Goal: Task Accomplishment & Management: Use online tool/utility

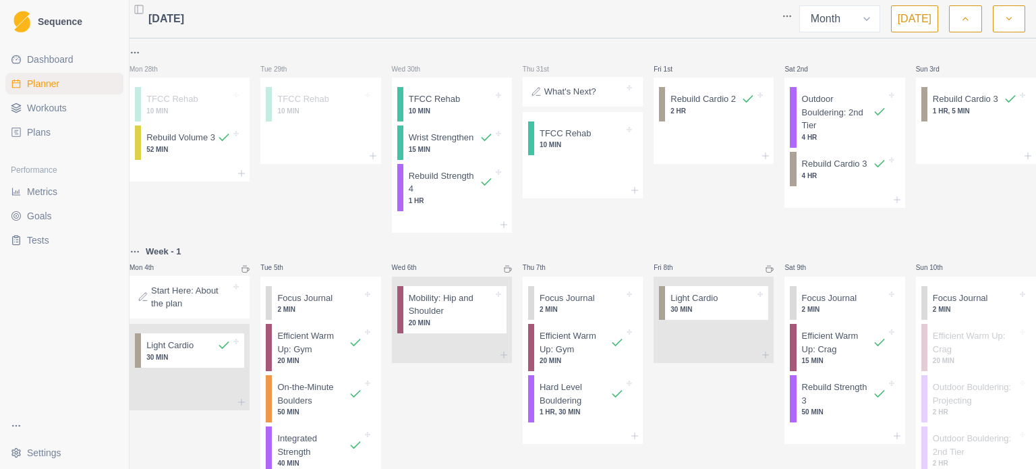
select select "month"
click at [971, 22] on button "button" at bounding box center [965, 18] width 32 height 27
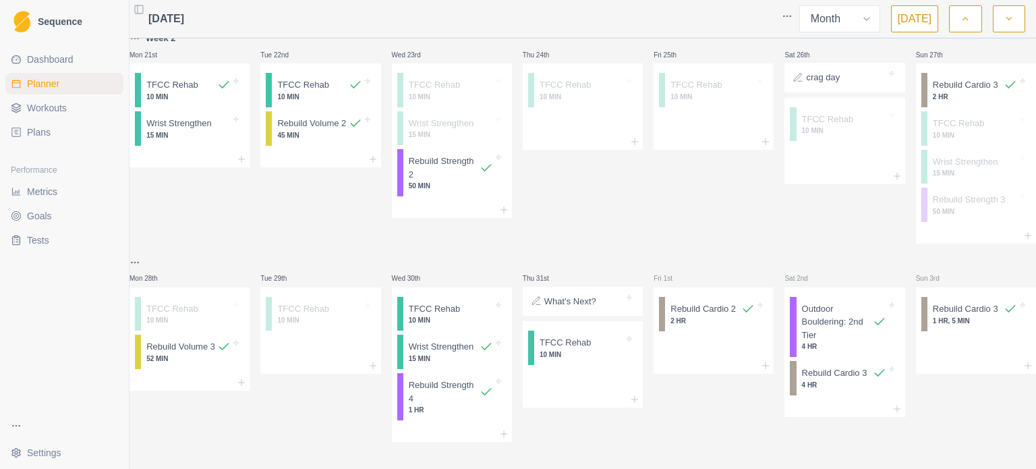
scroll to position [552, 0]
click at [1012, 26] on button "button" at bounding box center [1009, 18] width 32 height 27
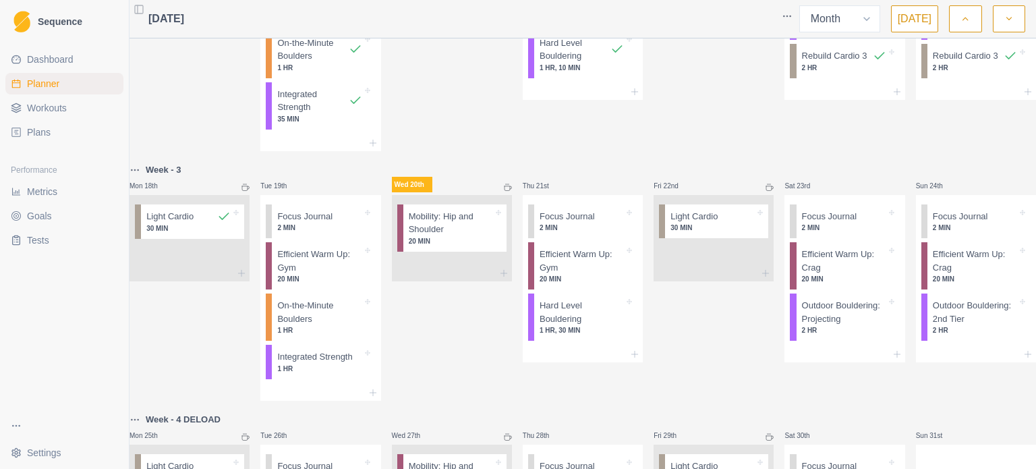
scroll to position [675, 0]
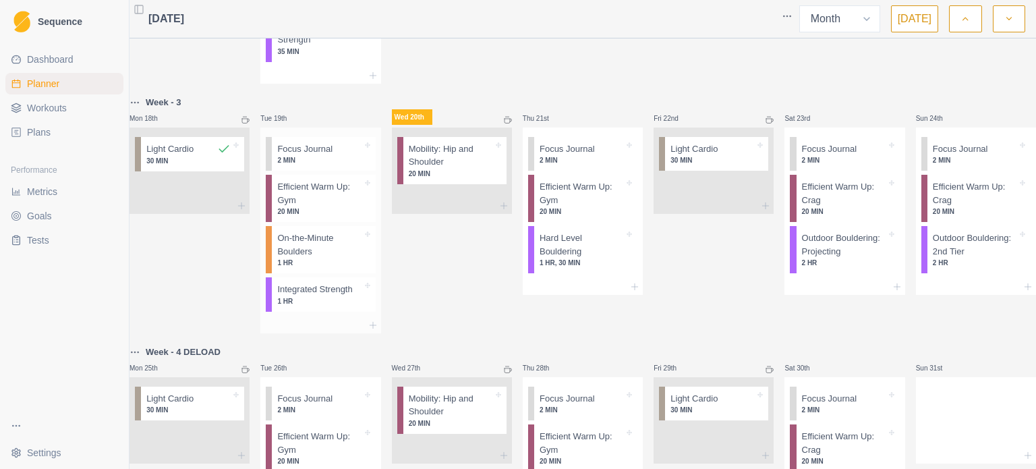
click at [329, 306] on p "1 HR" at bounding box center [319, 301] width 84 height 10
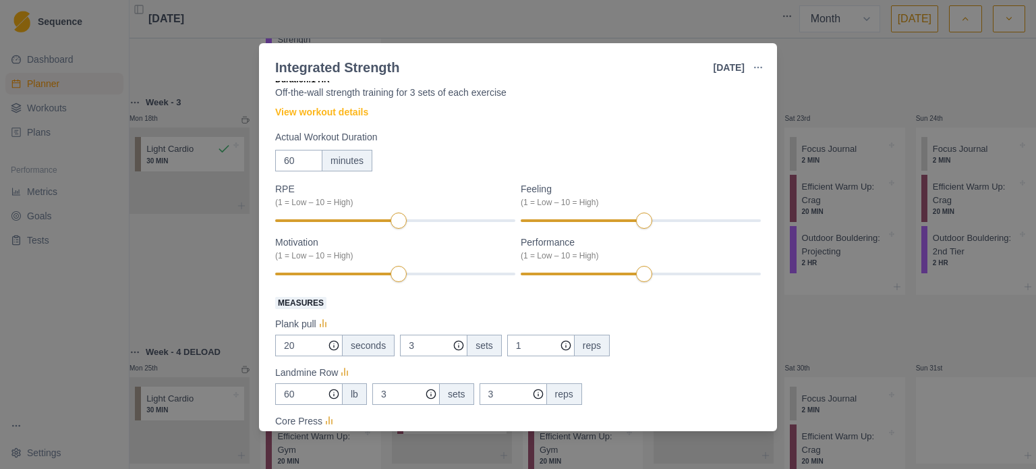
scroll to position [67, 0]
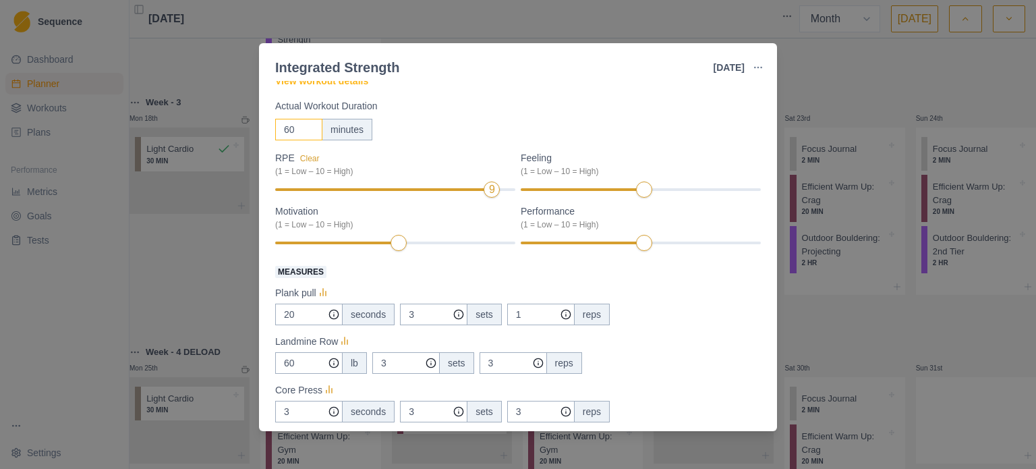
click at [289, 140] on input "60" at bounding box center [298, 130] width 47 height 22
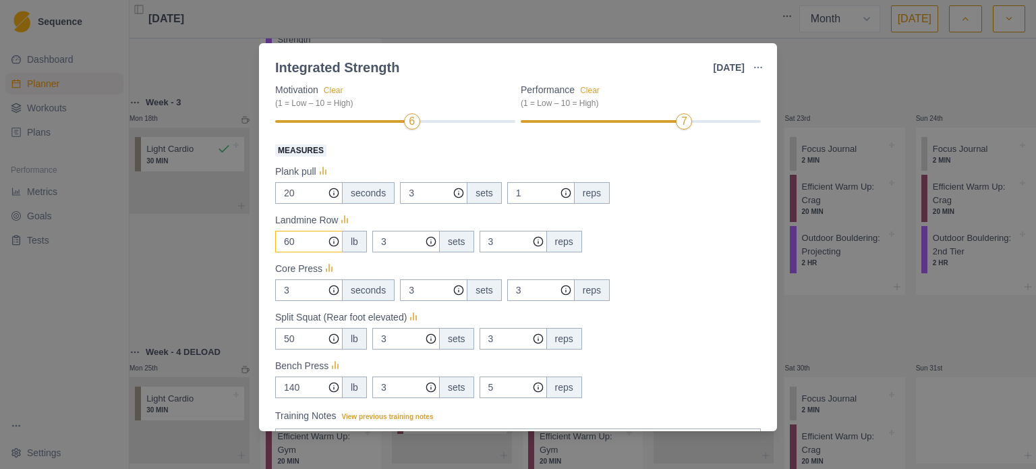
scroll to position [202, 0]
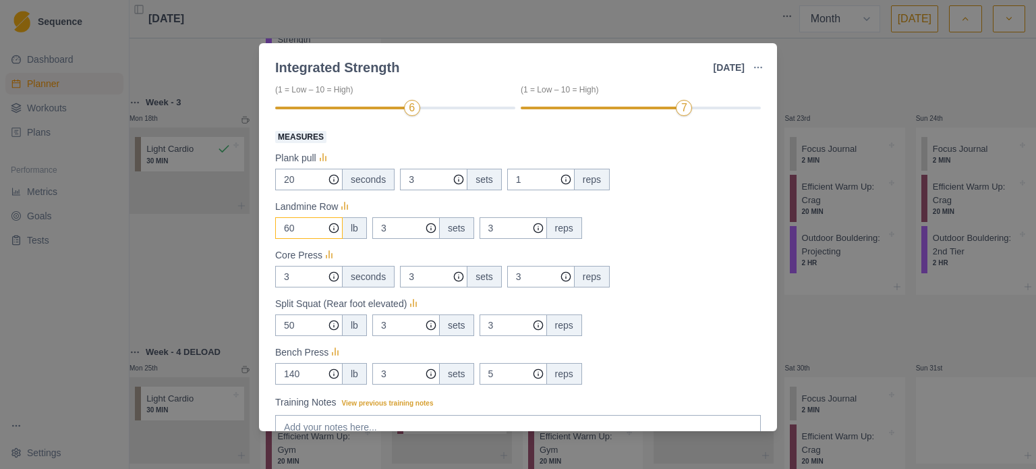
type input "35"
click at [308, 190] on input "60" at bounding box center [308, 180] width 67 height 22
type input "70"
click at [621, 229] on div "70 lb 3 sets 3 reps" at bounding box center [518, 228] width 486 height 22
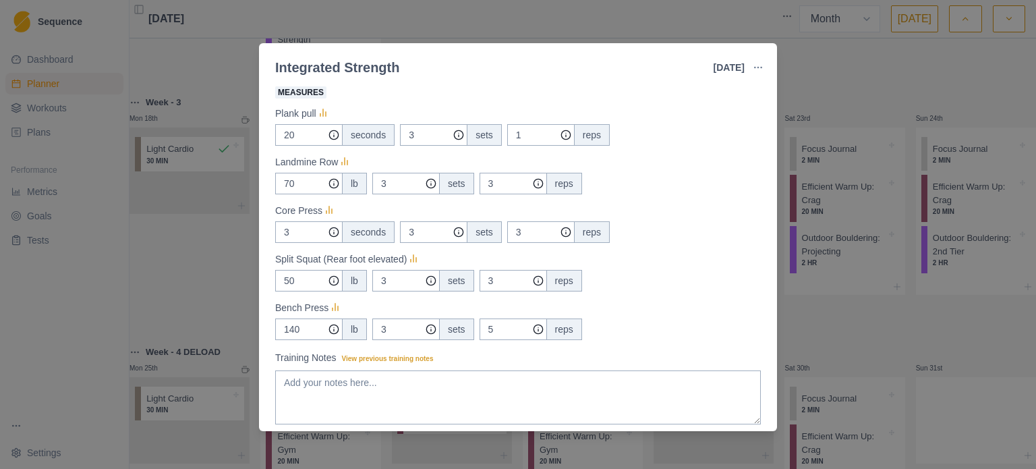
scroll to position [270, 0]
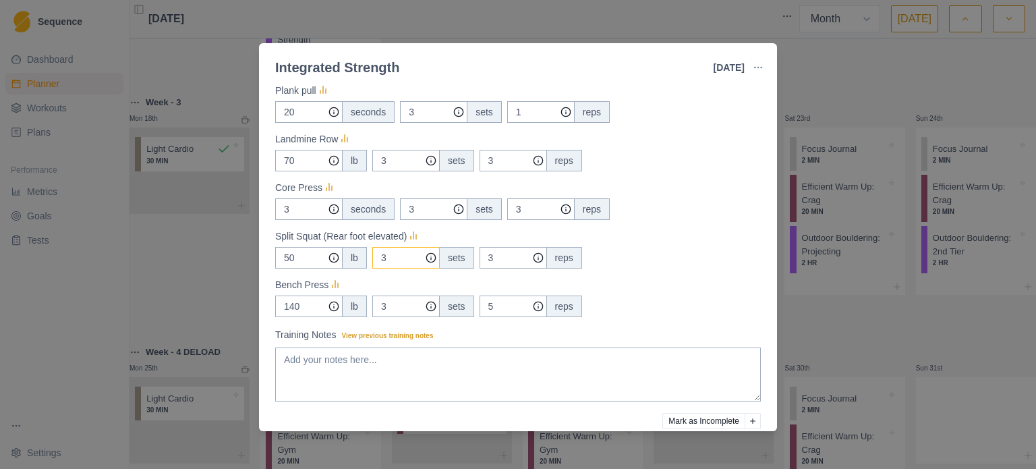
click at [400, 123] on input "3" at bounding box center [433, 112] width 67 height 22
type input "2"
click at [299, 123] on input "140" at bounding box center [308, 112] width 67 height 22
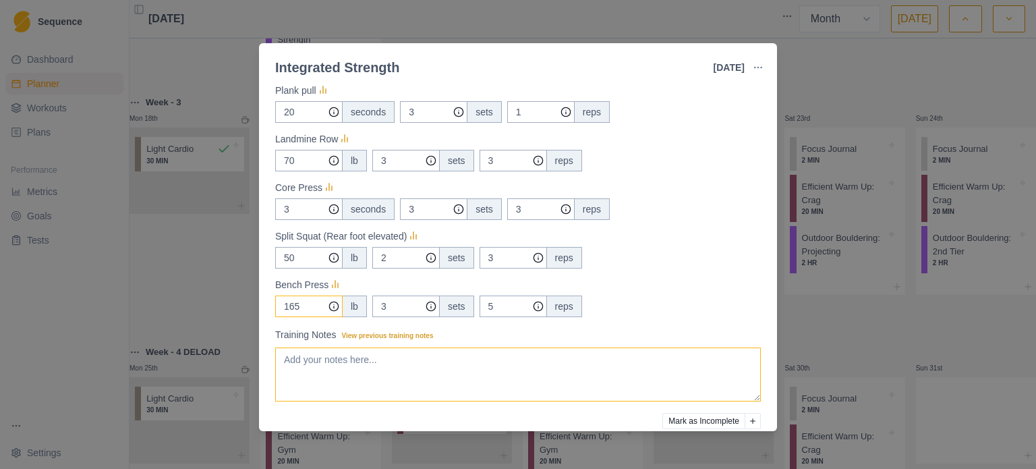
type input "165"
click at [367, 368] on textarea "Training Notes View previous training notes" at bounding box center [518, 374] width 486 height 54
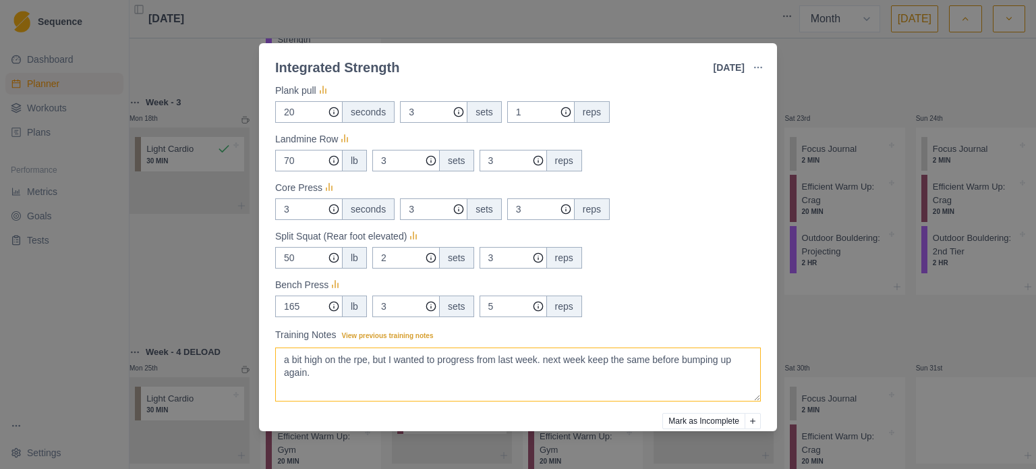
scroll to position [329, 0]
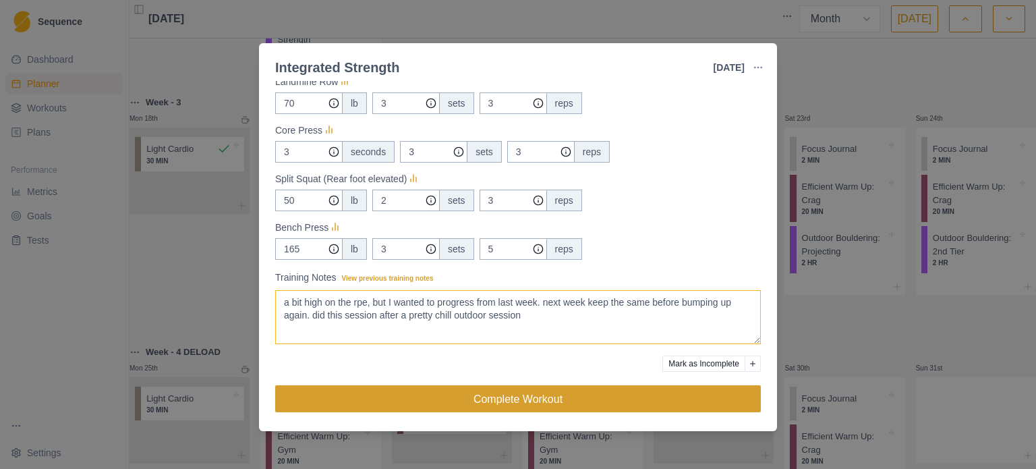
type textarea "a bit high on the rpe, but I wanted to progress from last week. next week keep …"
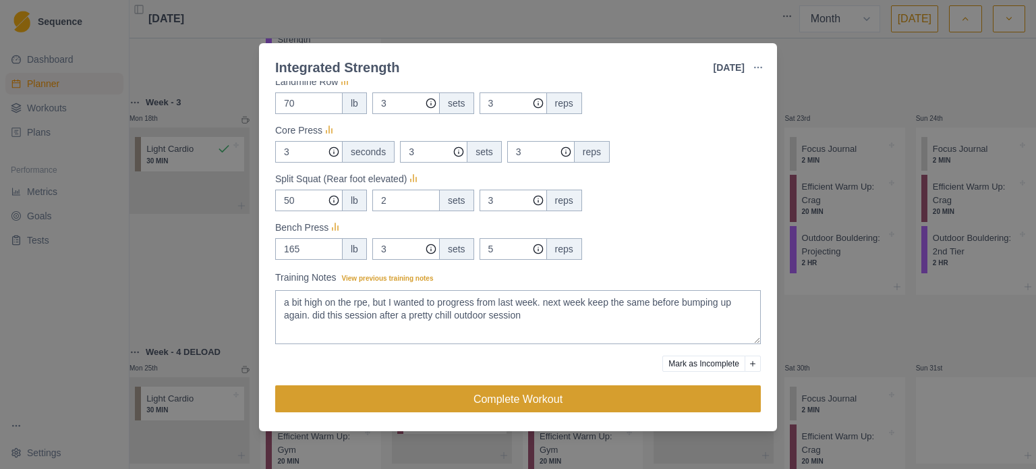
click at [534, 401] on button "Complete Workout" at bounding box center [518, 398] width 486 height 27
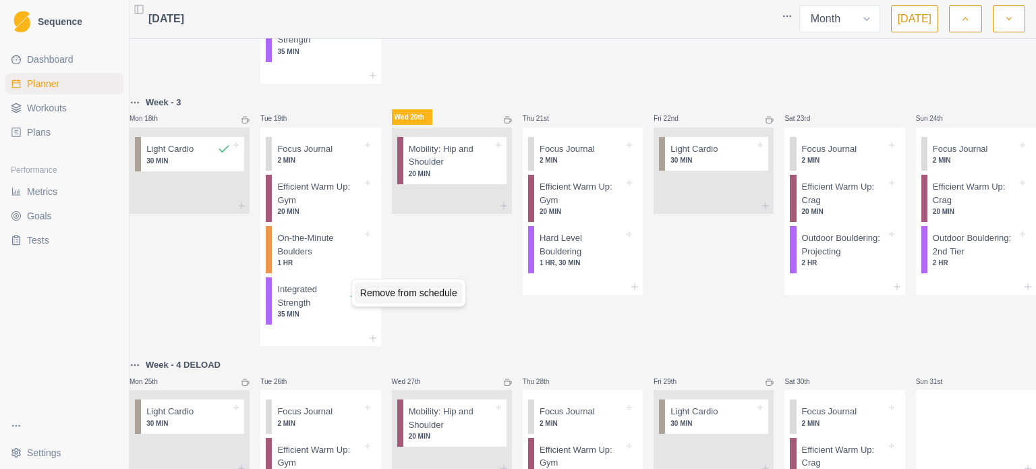
click at [383, 294] on div "Remove from schedule" at bounding box center [409, 293] width 108 height 22
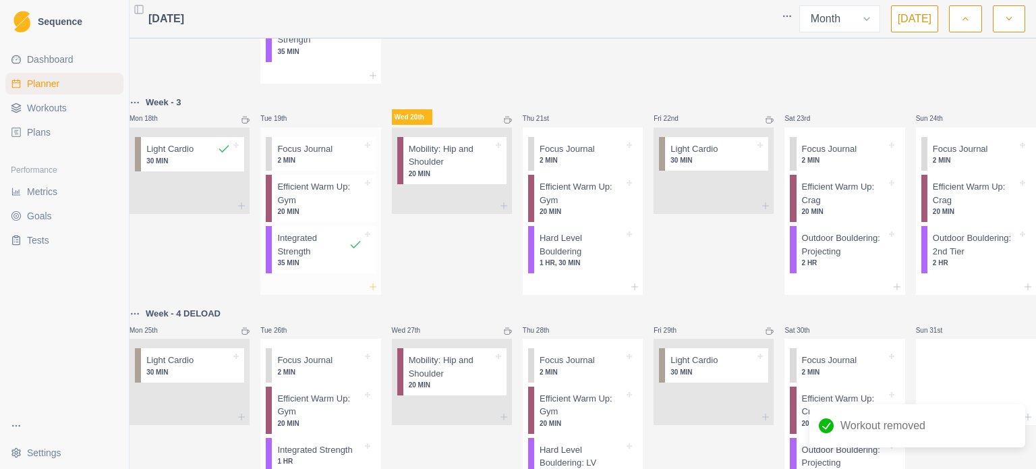
click at [374, 292] on icon at bounding box center [373, 286] width 11 height 11
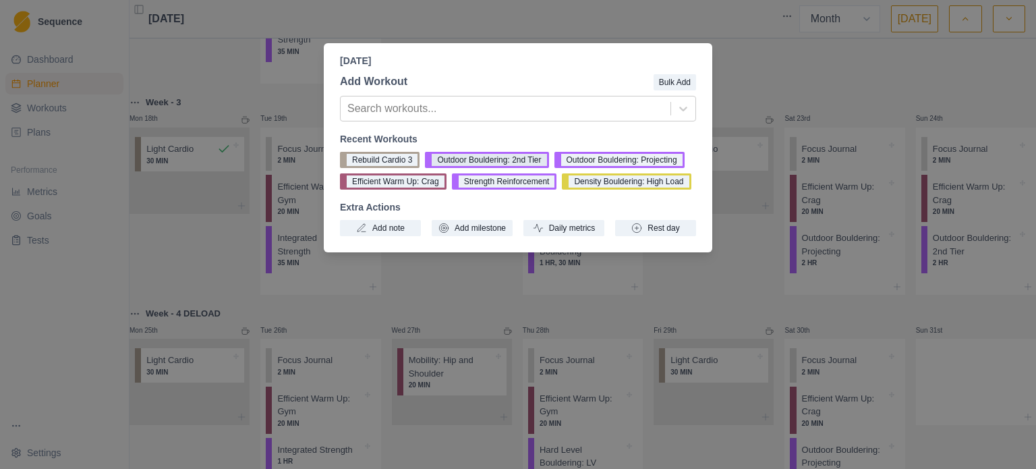
click at [513, 159] on button "Outdoor Bouldering: 2nd Tier" at bounding box center [486, 160] width 123 height 16
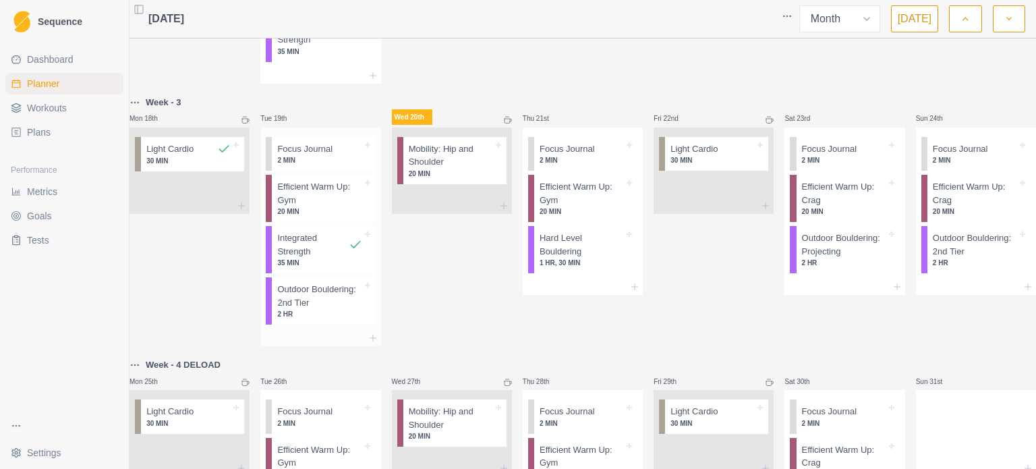
click at [287, 309] on p "Outdoor Bouldering: 2nd Tier" at bounding box center [319, 296] width 84 height 26
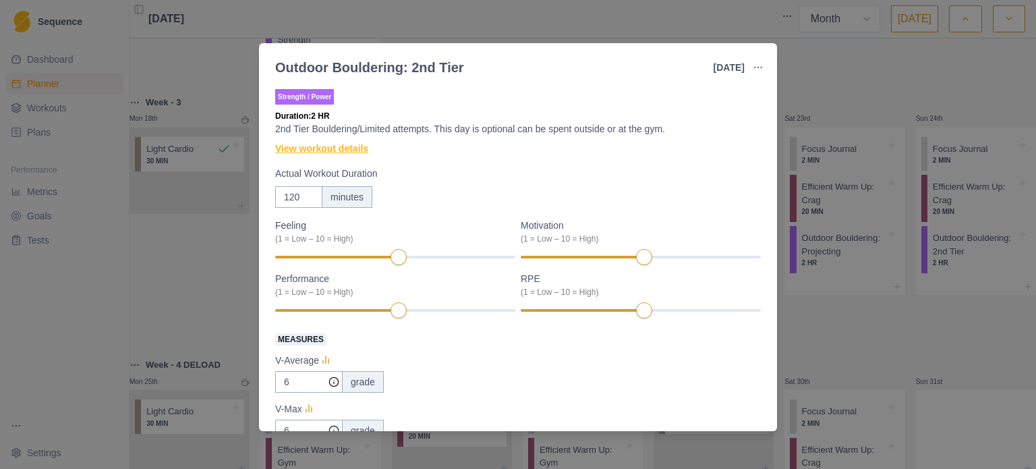
click at [340, 150] on link "View workout details" at bounding box center [321, 149] width 93 height 14
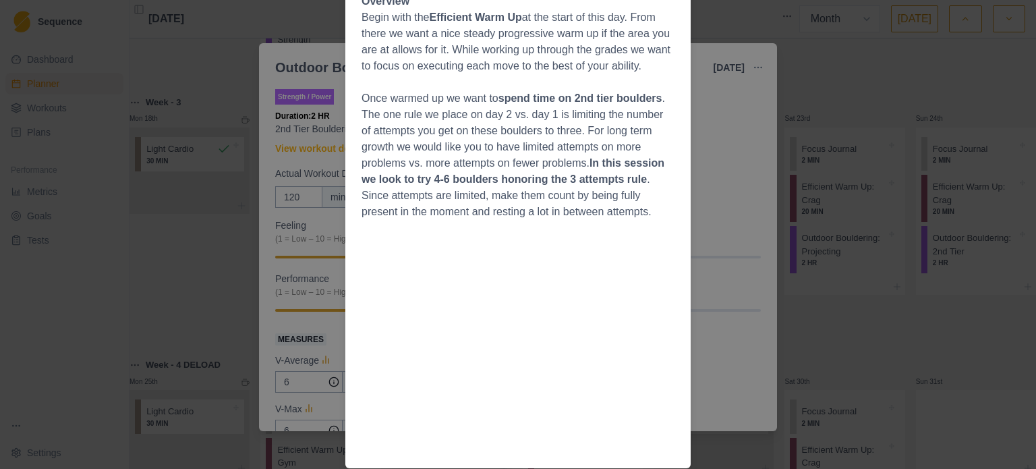
scroll to position [372, 0]
click at [720, 171] on div "Workout Details Second Tier Bouldering The second tier refers to boulders that …" at bounding box center [518, 234] width 1036 height 469
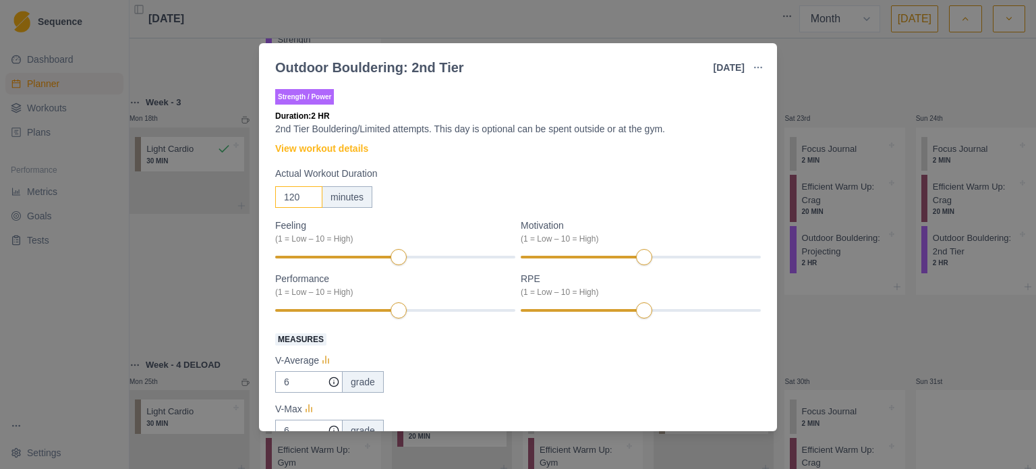
click at [295, 194] on input "120" at bounding box center [298, 197] width 47 height 22
type input "100"
click at [417, 192] on div "100 minutes" at bounding box center [518, 197] width 486 height 22
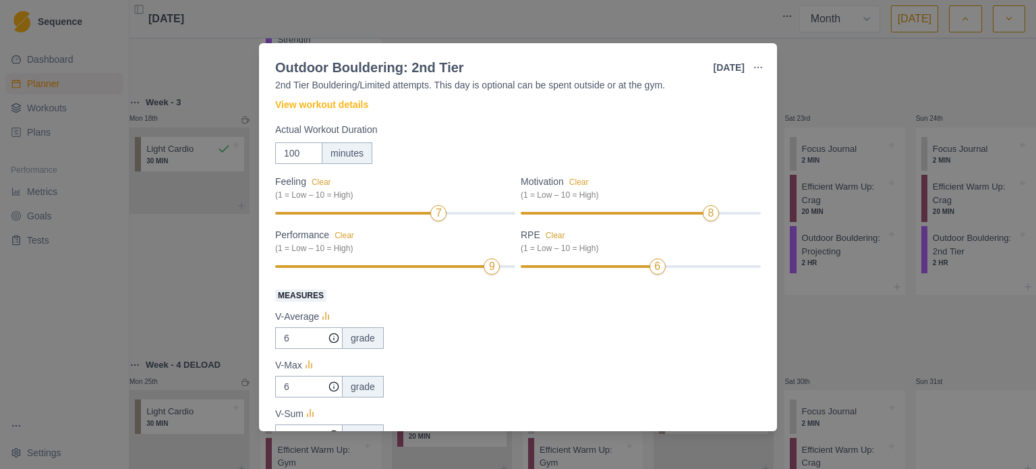
scroll to position [135, 0]
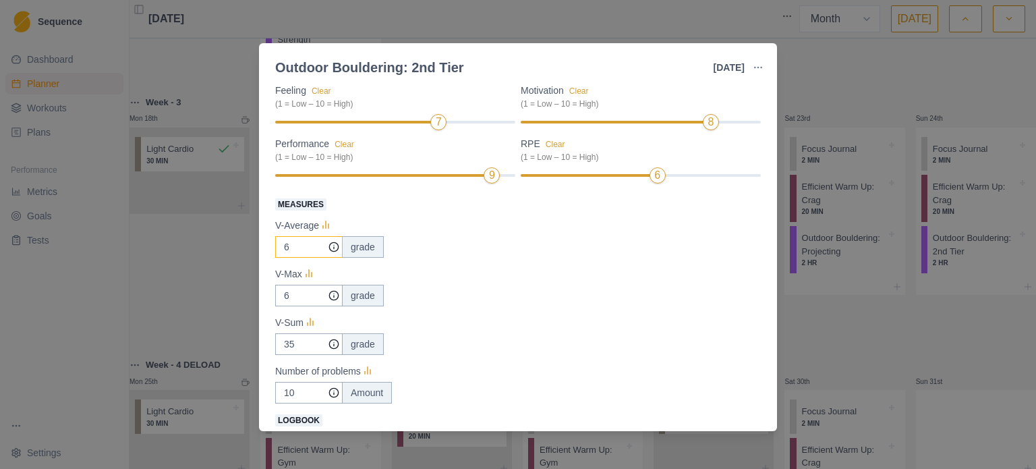
click at [308, 250] on input "6" at bounding box center [308, 247] width 67 height 22
type input "3"
click at [309, 258] on input "6" at bounding box center [308, 247] width 67 height 22
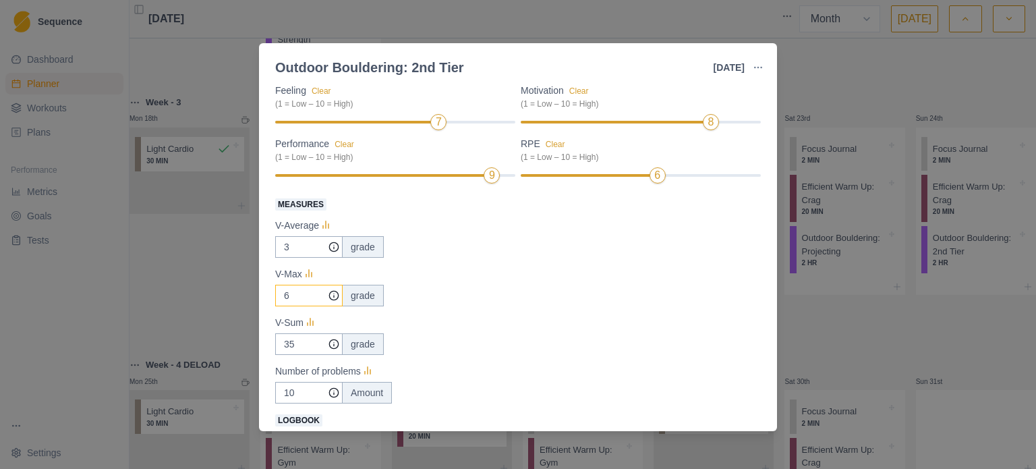
type input "3"
type input "4"
click at [310, 258] on input "35" at bounding box center [308, 247] width 67 height 22
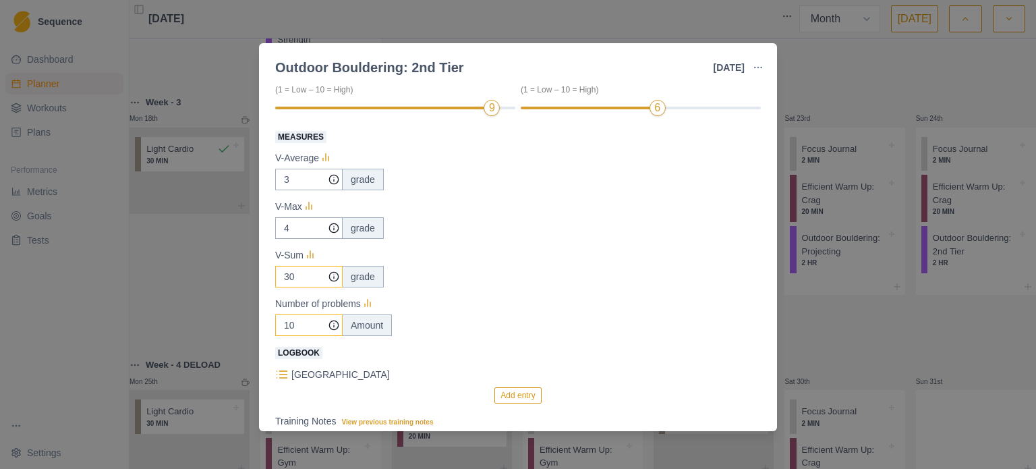
type input "30"
click at [305, 190] on input "10" at bounding box center [308, 180] width 67 height 22
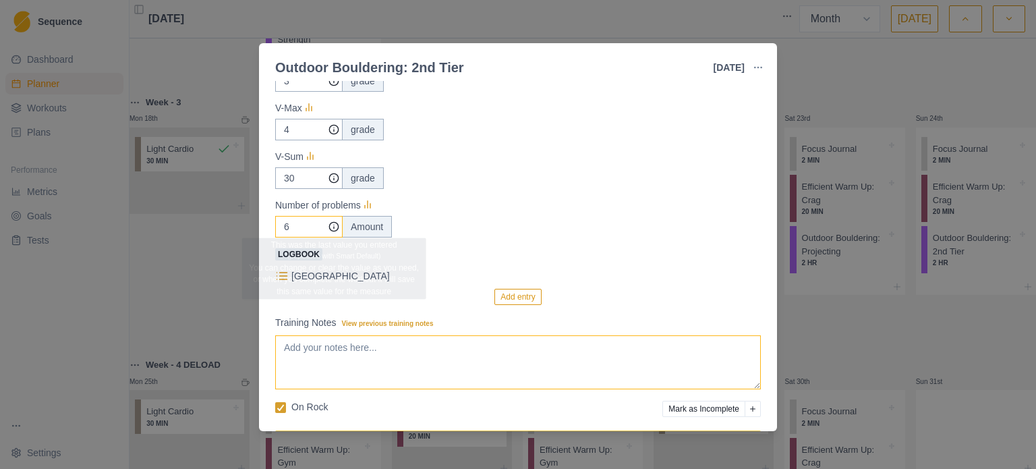
scroll to position [347, 0]
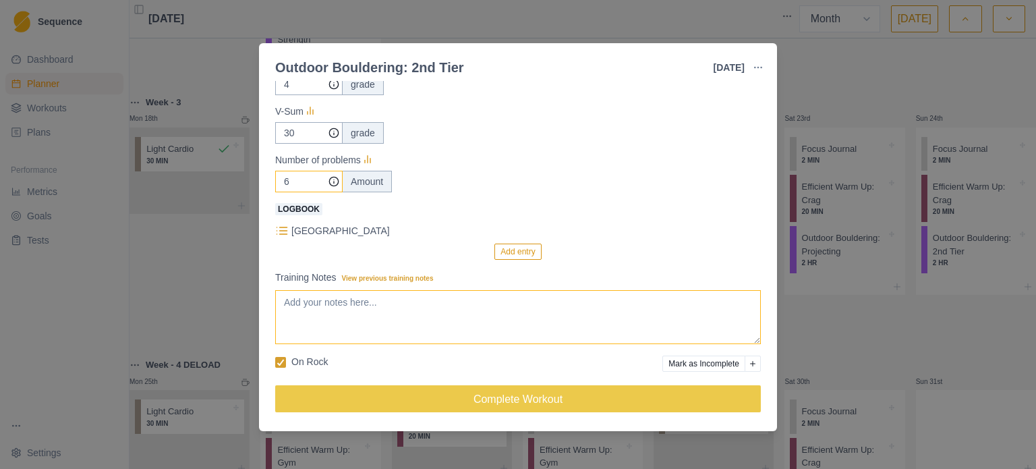
type input "6"
click at [357, 304] on textarea "Training Notes View previous training notes" at bounding box center [518, 317] width 486 height 54
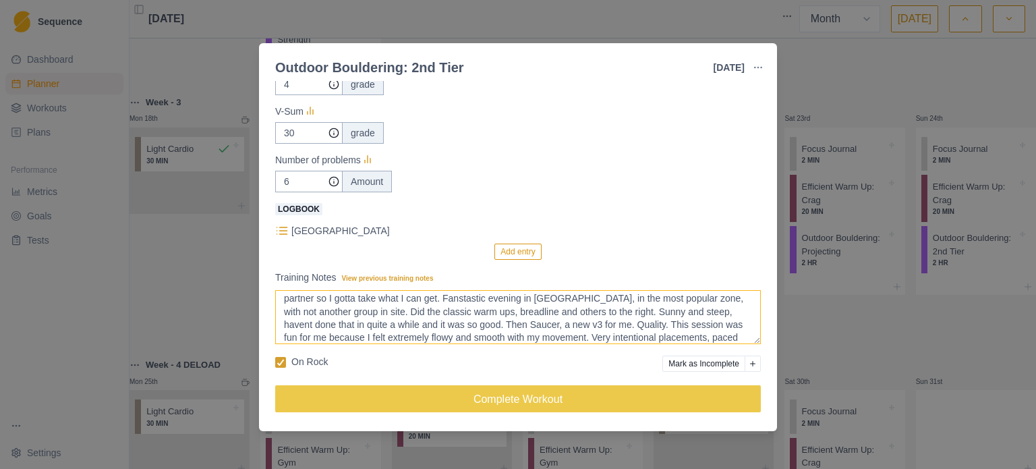
scroll to position [30, 0]
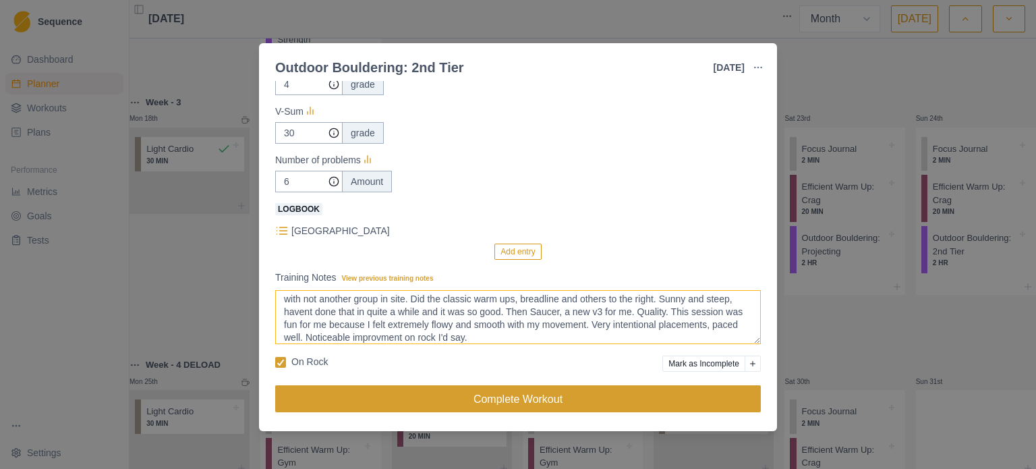
type textarea "this was a pretty chill session, not as intense as the workout would have me do…"
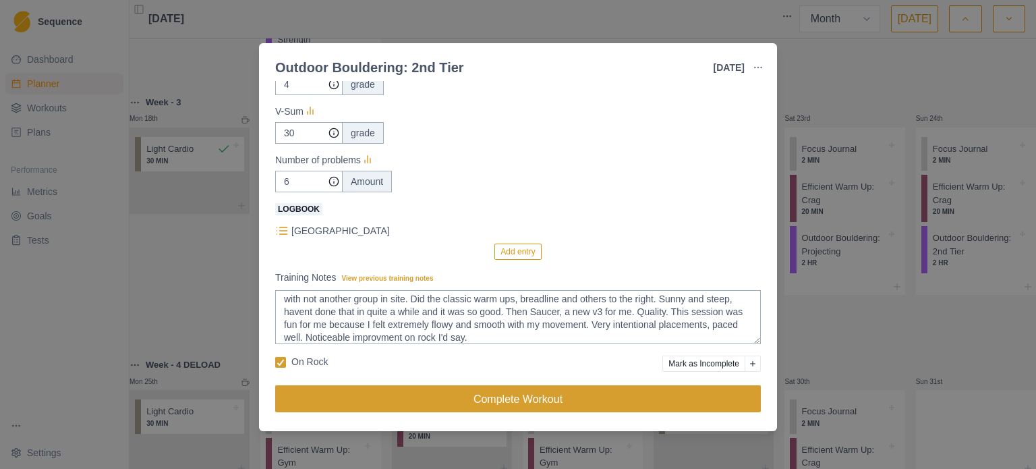
click at [467, 401] on button "Complete Workout" at bounding box center [518, 398] width 486 height 27
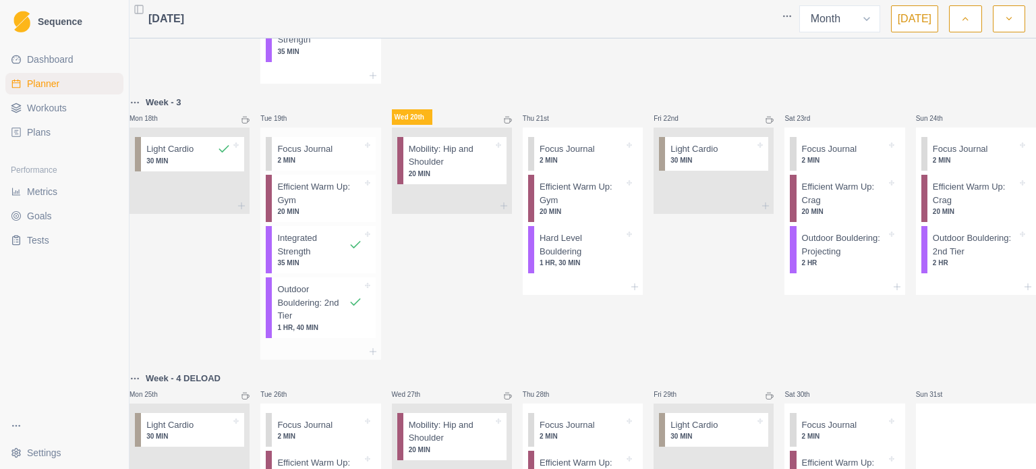
click at [318, 206] on p "Efficient Warm Up: Gym" at bounding box center [319, 193] width 84 height 26
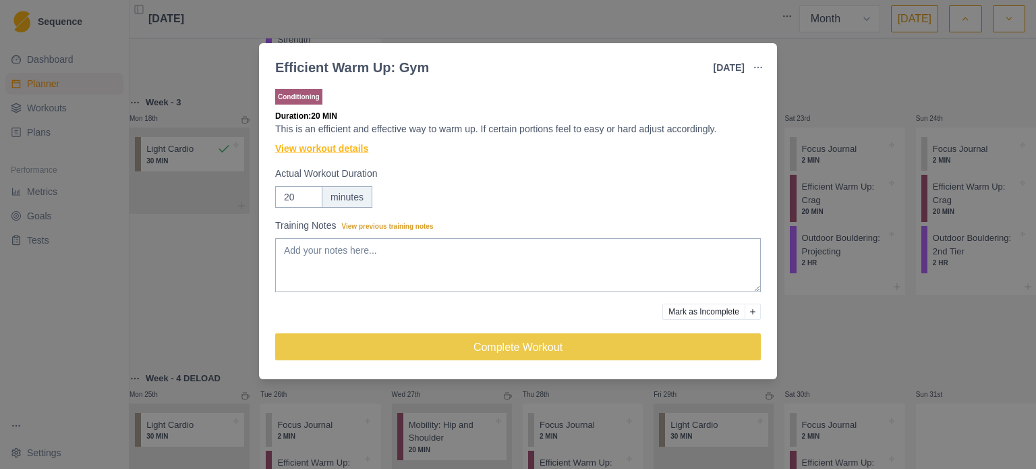
click at [343, 146] on link "View workout details" at bounding box center [321, 149] width 93 height 14
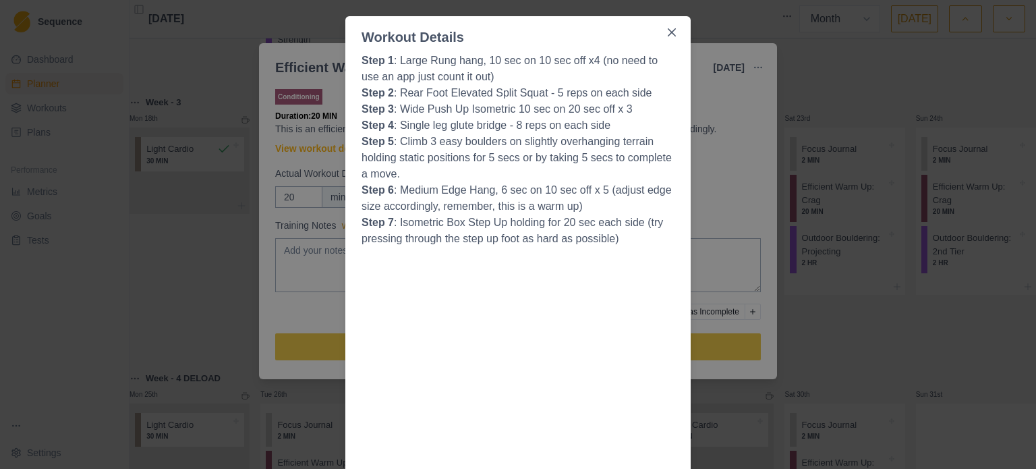
scroll to position [67, 0]
click at [668, 32] on icon "Close" at bounding box center [672, 32] width 8 height 8
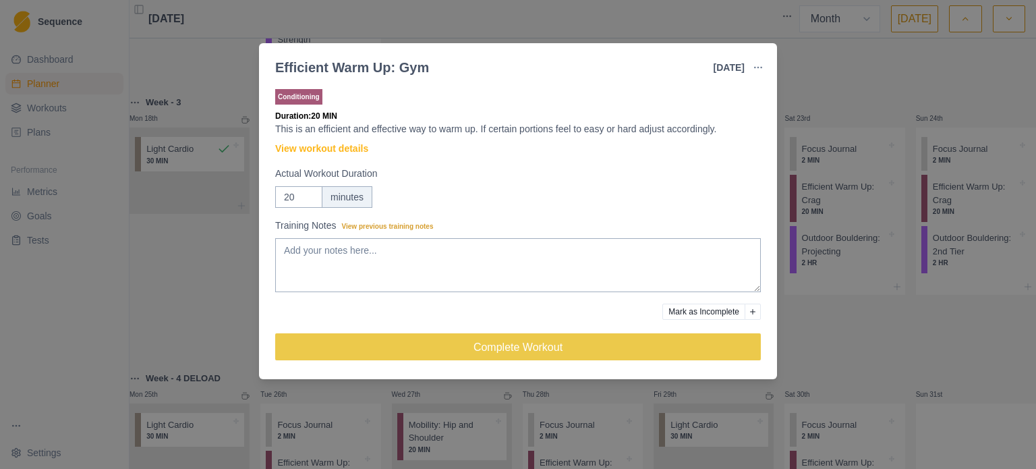
click at [226, 110] on div "Efficient Warm Up: Gym [DATE] Link To Goal View Workout Metrics Edit Original W…" at bounding box center [518, 234] width 1036 height 469
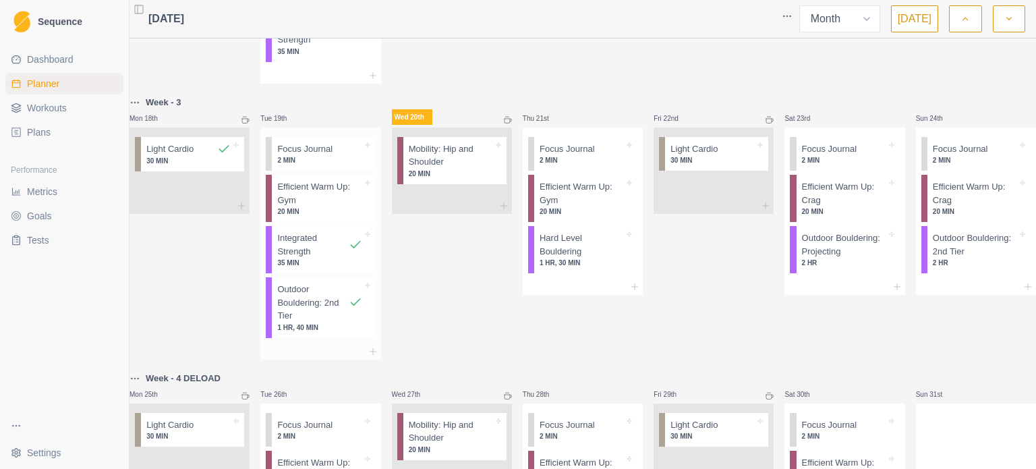
click at [314, 206] on p "Efficient Warm Up: Gym" at bounding box center [319, 193] width 84 height 26
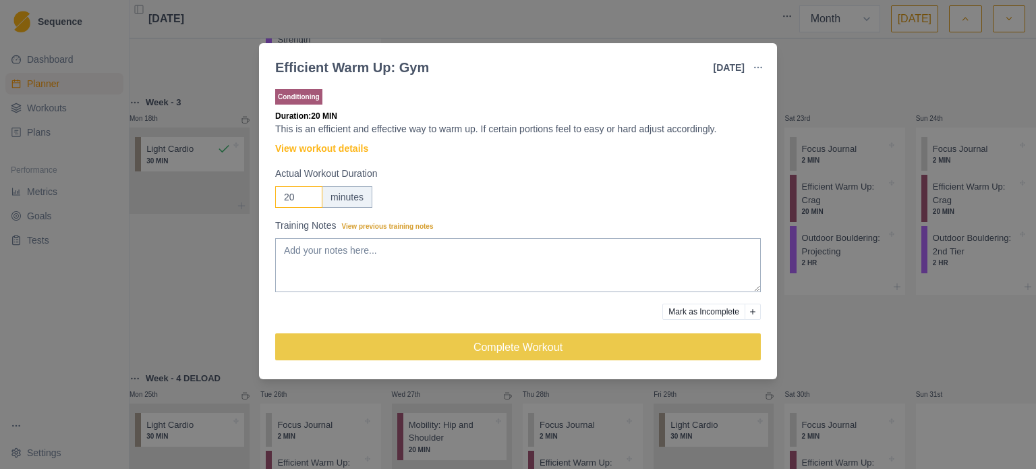
click at [300, 192] on input "20" at bounding box center [298, 197] width 47 height 22
type input "2"
type input "10"
click at [352, 248] on textarea "Training Notes View previous training notes" at bounding box center [518, 265] width 486 height 54
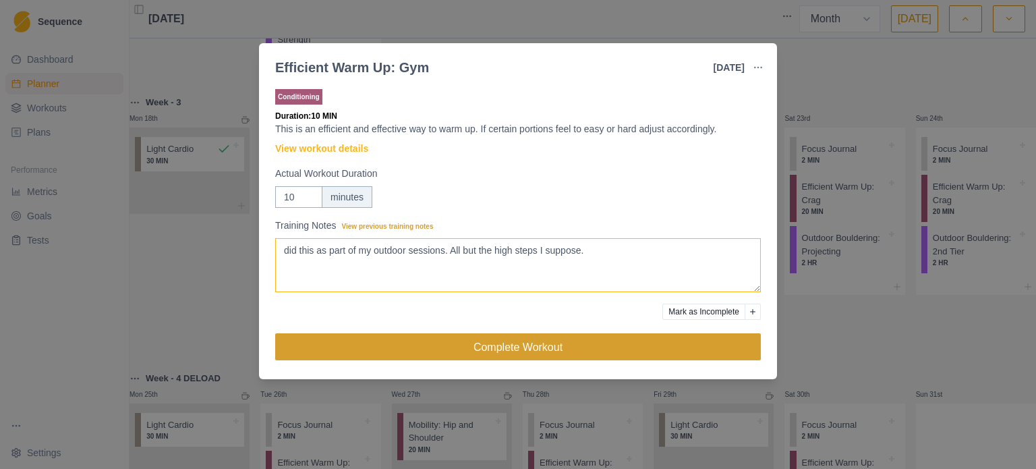
type textarea "did this as part of my outdoor sessions. All but the high steps I suppose."
click at [519, 350] on button "Complete Workout" at bounding box center [518, 346] width 486 height 27
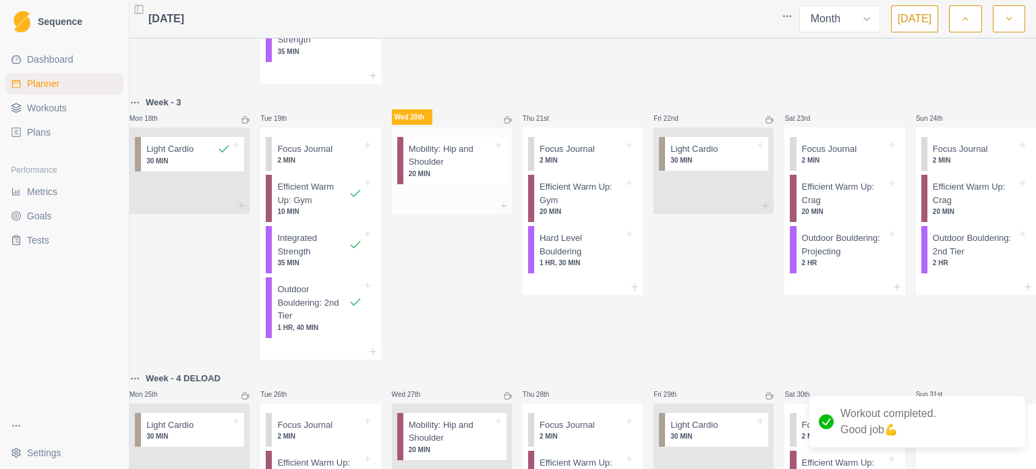
click at [438, 179] on p "20 MIN" at bounding box center [451, 174] width 84 height 10
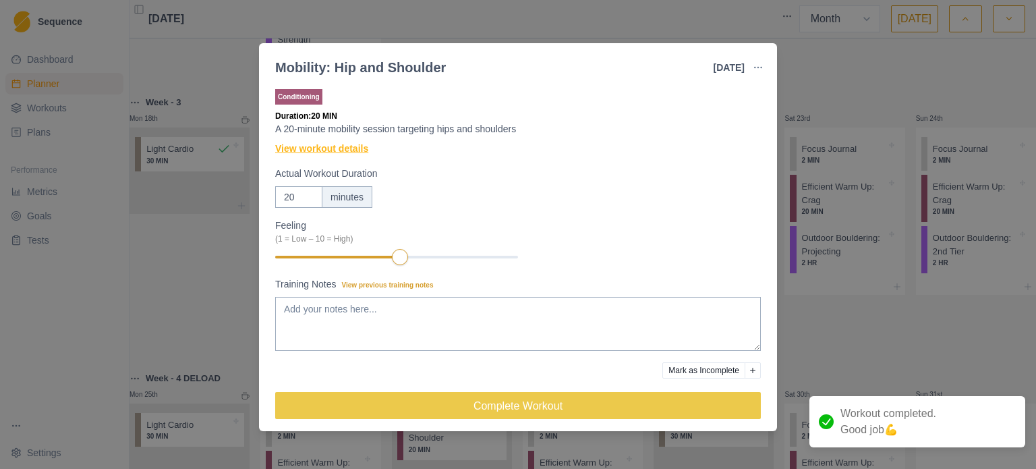
click at [340, 150] on link "View workout details" at bounding box center [321, 149] width 93 height 14
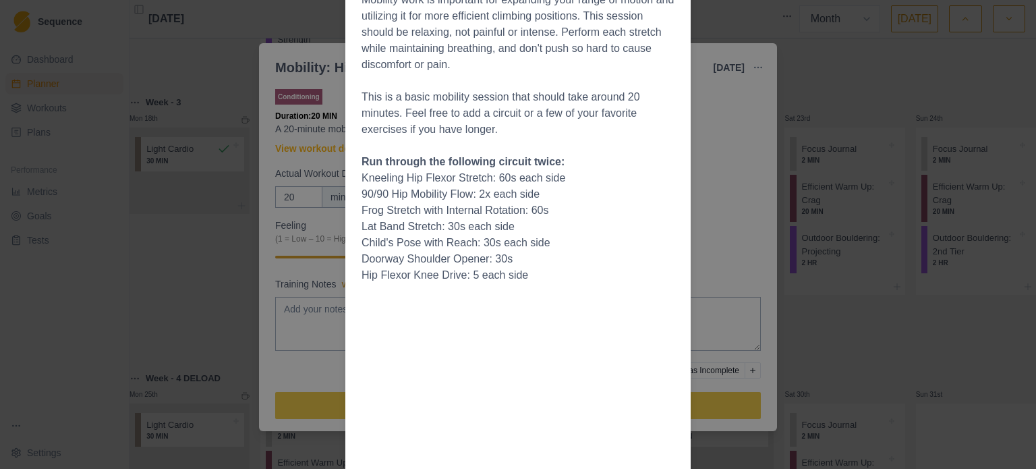
scroll to position [202, 0]
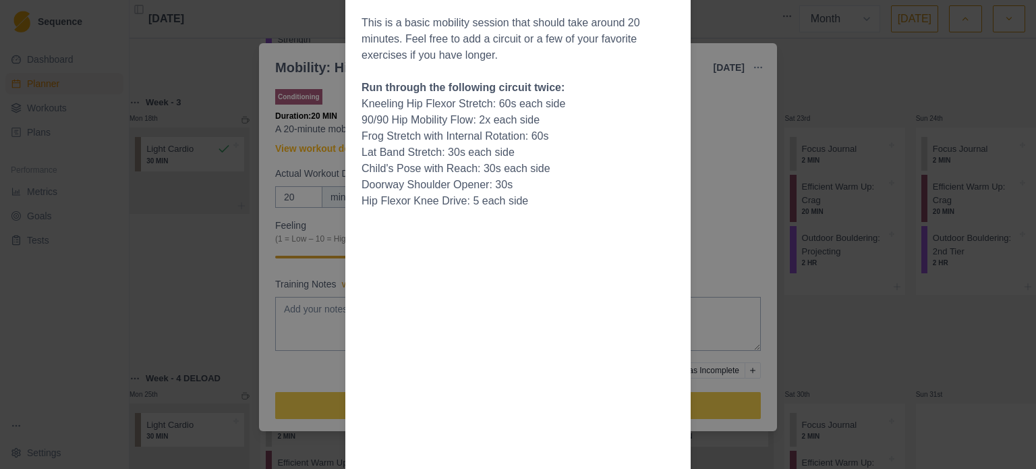
click at [707, 129] on div "Workout Details Mobility work is important for expanding your range of motion a…" at bounding box center [518, 234] width 1036 height 469
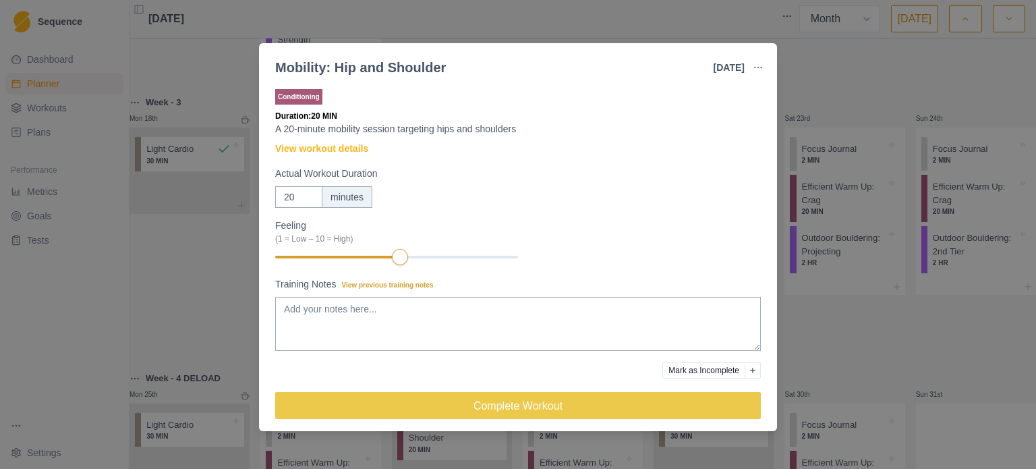
click at [562, 24] on div "Mobility: Hip and Shoulder [DATE] Link To Goal View Workout Metrics Edit Origin…" at bounding box center [518, 234] width 1036 height 469
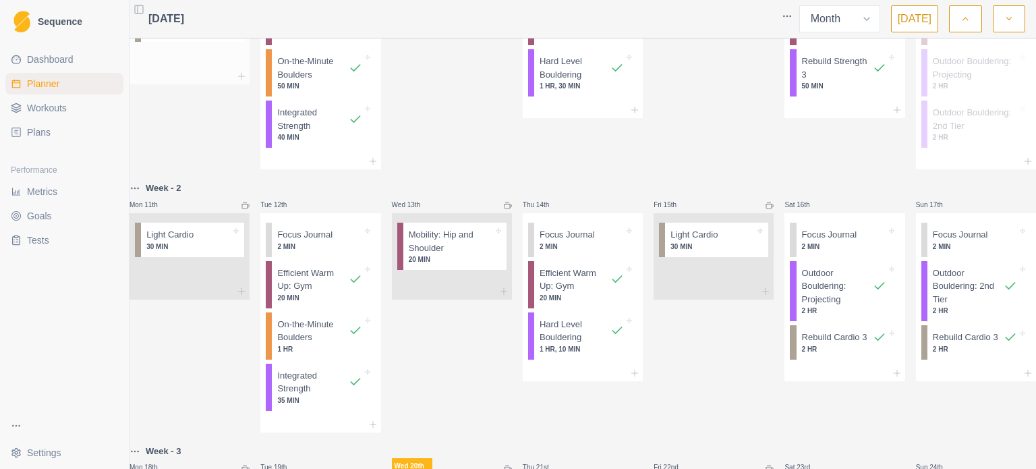
scroll to position [320, 0]
